Goal: Information Seeking & Learning: Learn about a topic

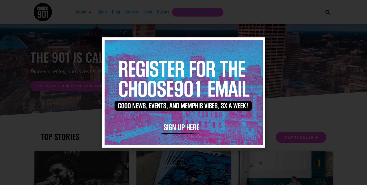
click at [258, 43] on icon "Close" at bounding box center [258, 45] width 4 height 4
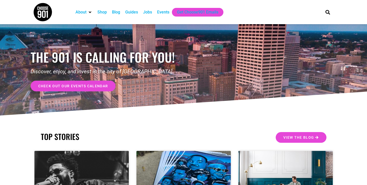
click at [164, 13] on div "Events" at bounding box center [163, 12] width 12 height 6
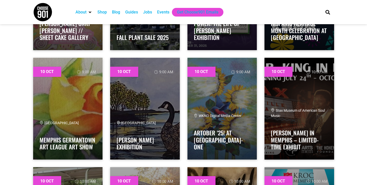
scroll to position [1025, 0]
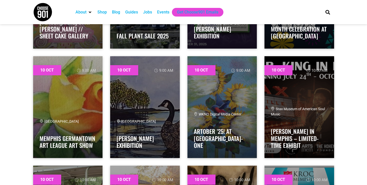
click at [127, 13] on div "Guides" at bounding box center [131, 12] width 13 height 6
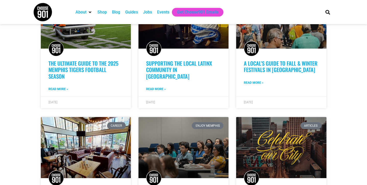
scroll to position [312, 0]
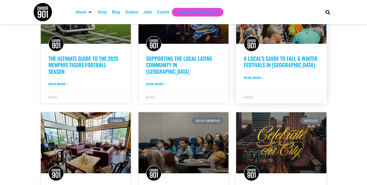
click at [267, 55] on link "A Local’s Guide to Fall & Winter Festivals in Memphis" at bounding box center [281, 62] width 74 height 14
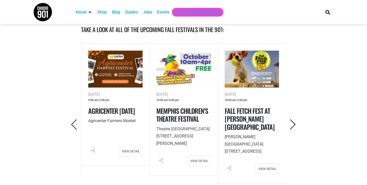
scroll to position [236, 0]
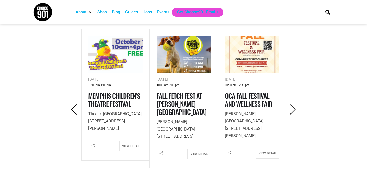
click at [73, 109] on icon "Previous" at bounding box center [74, 110] width 10 height 10
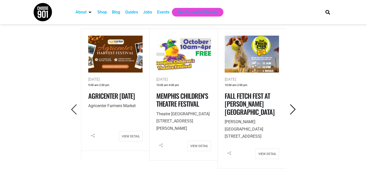
click at [294, 111] on icon "Next" at bounding box center [293, 110] width 10 height 10
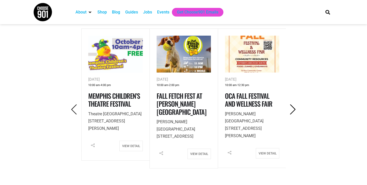
click at [294, 111] on icon "Next" at bounding box center [293, 110] width 10 height 10
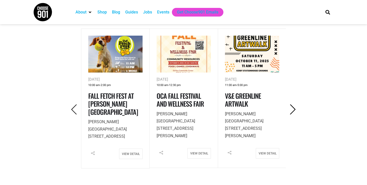
click at [294, 109] on icon "Next" at bounding box center [293, 110] width 10 height 10
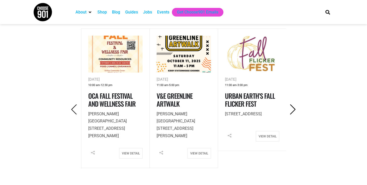
click at [294, 109] on icon "Next" at bounding box center [293, 110] width 10 height 10
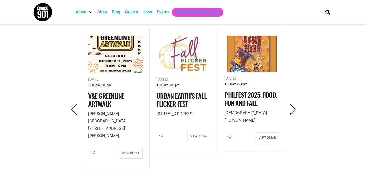
click at [294, 109] on icon "Next" at bounding box center [293, 110] width 10 height 10
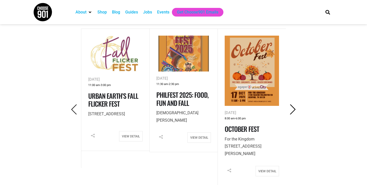
click at [294, 109] on icon "Next" at bounding box center [293, 110] width 10 height 10
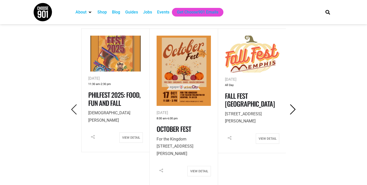
click at [294, 109] on icon "Next" at bounding box center [293, 110] width 10 height 10
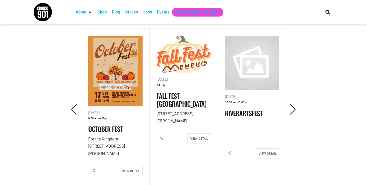
click at [294, 109] on icon "Next" at bounding box center [293, 110] width 10 height 10
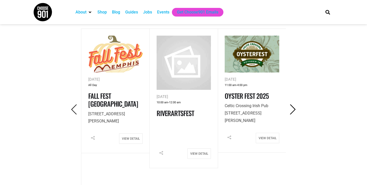
click at [294, 109] on icon "Next" at bounding box center [293, 110] width 10 height 10
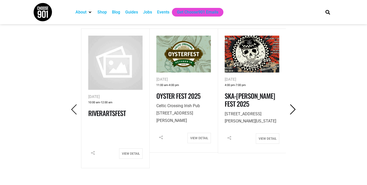
click at [294, 109] on icon "Next" at bounding box center [293, 110] width 10 height 10
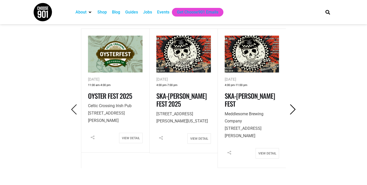
click at [294, 109] on icon "Next" at bounding box center [293, 110] width 10 height 10
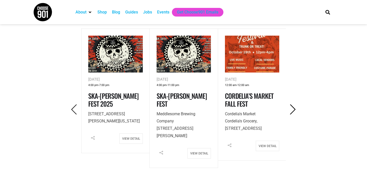
click at [294, 109] on icon "Next" at bounding box center [293, 110] width 10 height 10
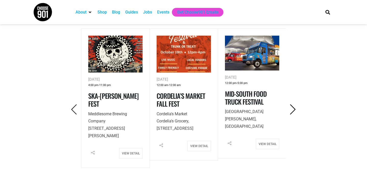
click at [294, 109] on icon "Next" at bounding box center [293, 110] width 10 height 10
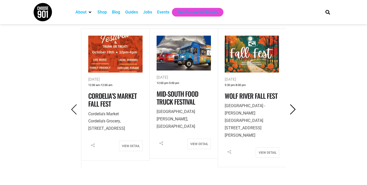
click at [294, 109] on icon "Next" at bounding box center [293, 110] width 10 height 10
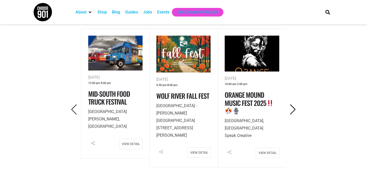
click at [294, 109] on icon "Next" at bounding box center [293, 110] width 10 height 10
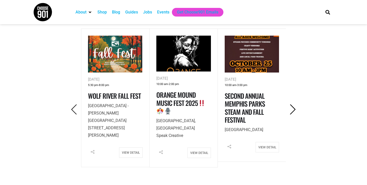
click at [294, 109] on icon "Next" at bounding box center [293, 110] width 10 height 10
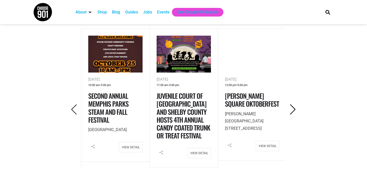
click at [294, 109] on icon "Next" at bounding box center [293, 110] width 10 height 10
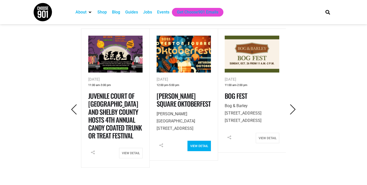
click at [194, 148] on link "View Detail" at bounding box center [198, 146] width 23 height 10
